Goal: Find specific page/section: Find specific page/section

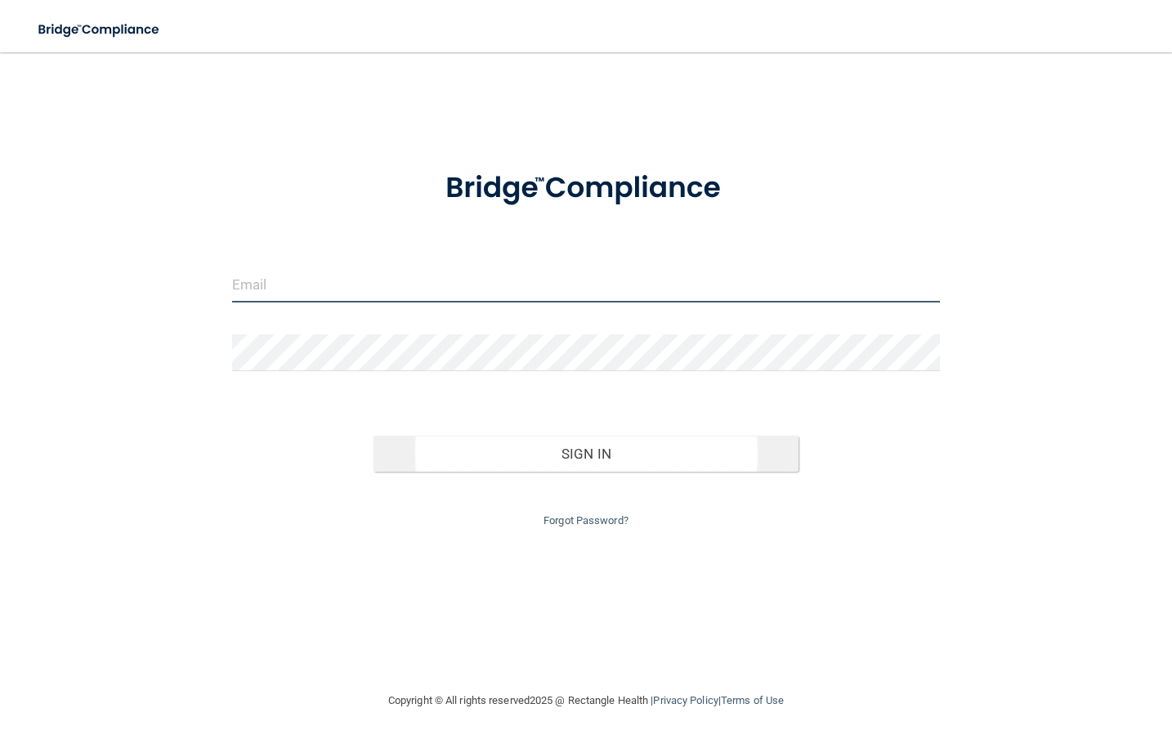
type input "[EMAIL_ADDRESS][DOMAIN_NAME]"
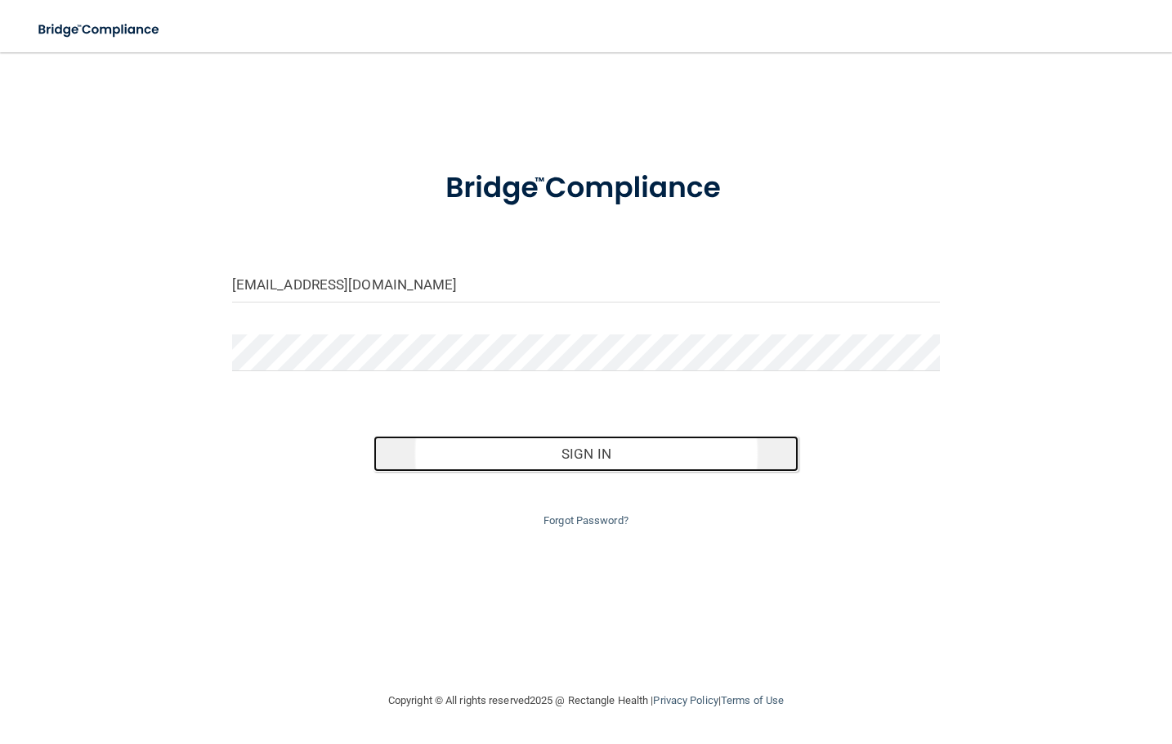
click at [491, 451] on button "Sign In" at bounding box center [586, 454] width 425 height 36
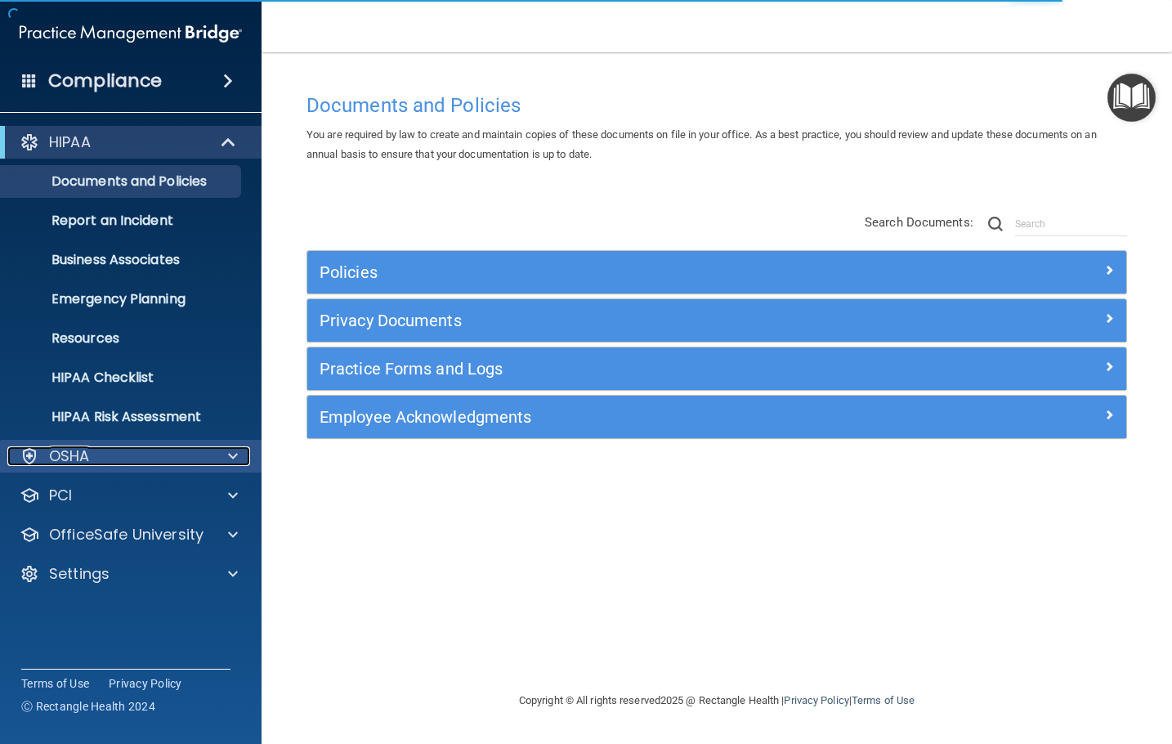
click at [89, 465] on p "OSHA" at bounding box center [69, 456] width 41 height 20
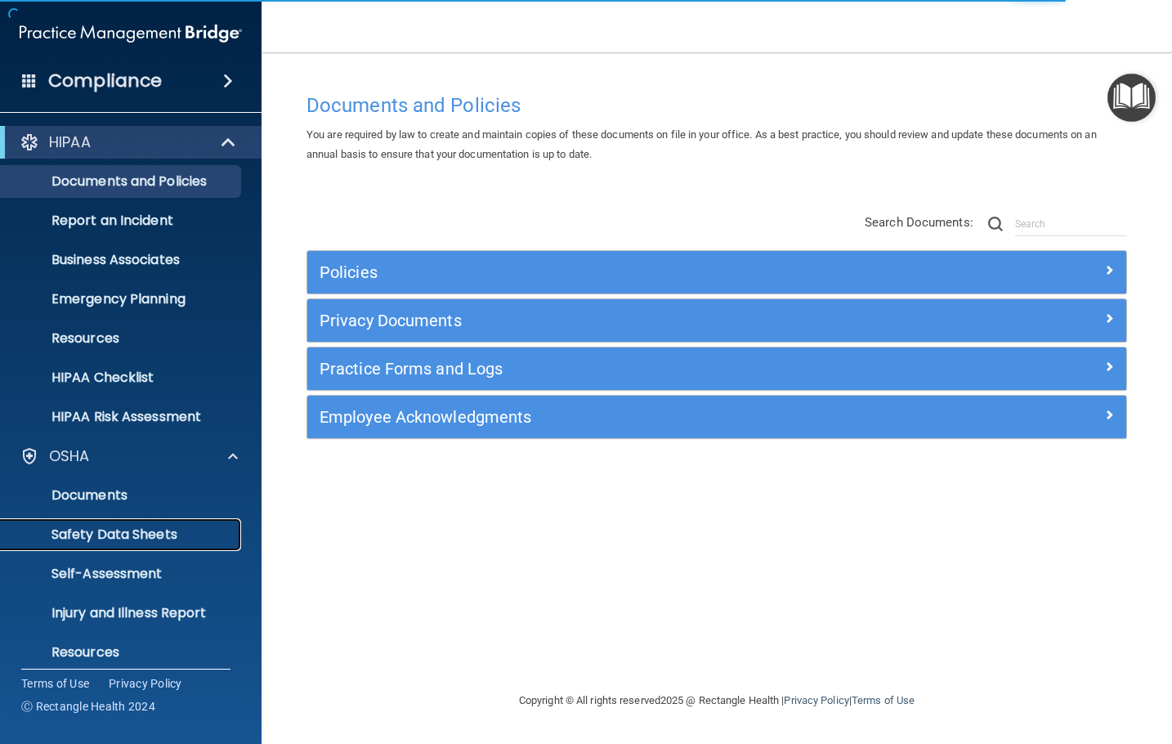
click at [135, 537] on p "Safety Data Sheets" at bounding box center [122, 534] width 223 height 16
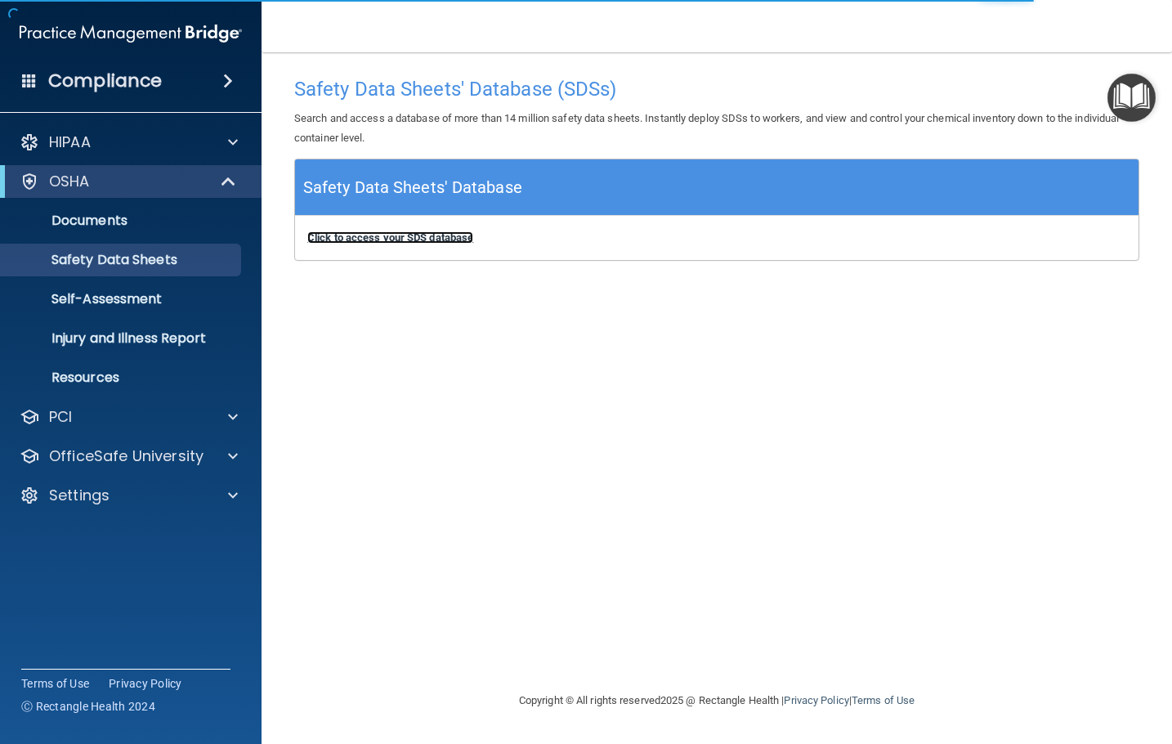
click at [394, 240] on b "Click to access your SDS database" at bounding box center [390, 237] width 166 height 12
